Goal: Book appointment/travel/reservation

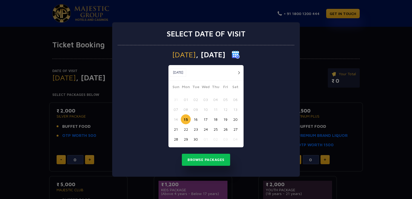
click at [216, 121] on button "18" at bounding box center [216, 120] width 10 height 10
click at [219, 161] on button "Browse Packages" at bounding box center [206, 160] width 48 height 12
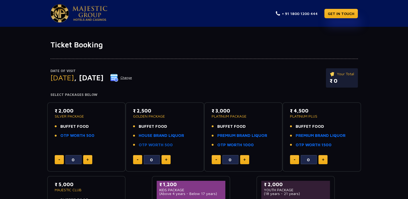
scroll to position [54, 0]
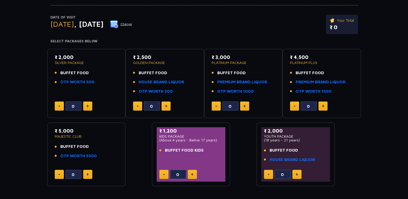
click at [137, 151] on div "₹ 2,000 SILVER PACKAGE BUFFET FOOD OTP WORTH 500 0 ₹ 2,500 GOLDEN PACKAGE BUFFE…" at bounding box center [204, 116] width 314 height 142
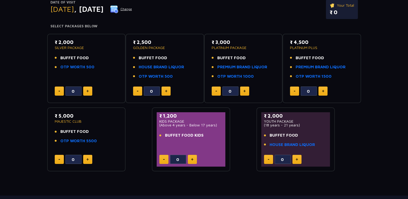
scroll to position [78, 0]
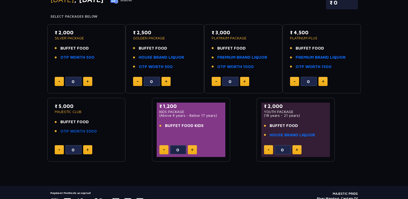
click at [76, 132] on link "OTP WORTH 5500" at bounding box center [78, 132] width 36 height 6
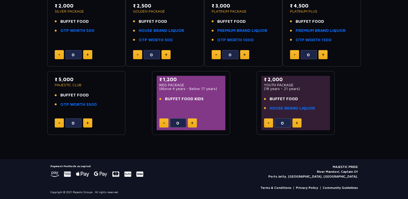
scroll to position [52, 0]
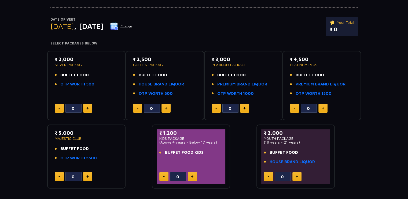
click at [375, 79] on div "Date of Visit [DATE] Change Your Total ₹ 0 Select Packages Below ₹ 2,000 SILVER…" at bounding box center [204, 93] width 408 height 191
click at [390, 133] on div "Date of Visit [DATE] Change Your Total ₹ 0 Select Packages Below ₹ 2,000 SILVER…" at bounding box center [204, 93] width 408 height 191
click at [394, 134] on div "Date of Visit [DATE] Change Your Total ₹ 0 Select Packages Below ₹ 2,000 SILVER…" at bounding box center [204, 93] width 408 height 191
click at [395, 133] on div "Date of Visit [DATE] Change Your Total ₹ 0 Select Packages Below ₹ 2,000 SILVER…" at bounding box center [204, 93] width 408 height 191
click at [86, 176] on button at bounding box center [87, 176] width 9 height 9
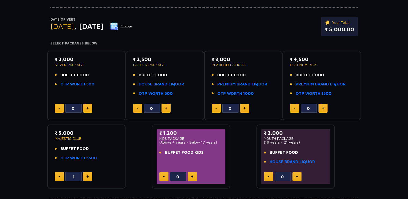
click at [86, 176] on button at bounding box center [87, 176] width 9 height 9
click at [59, 174] on button at bounding box center [59, 176] width 9 height 9
type input "0"
click at [389, 129] on div "Date of Visit [DATE] Change Your Total ₹ 0 Select Packages Below ₹ 2,000 SILVER…" at bounding box center [204, 93] width 408 height 191
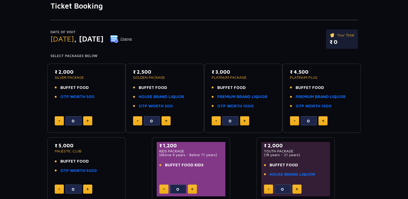
scroll to position [81, 0]
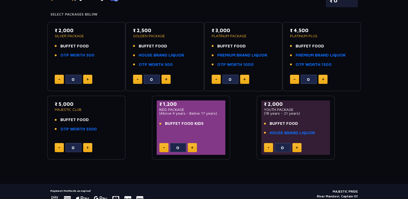
click at [364, 137] on div "Date of Visit [DATE] Change Your Total ₹ 0 Select Packages Below ₹ 2,000 SILVER…" at bounding box center [204, 64] width 408 height 191
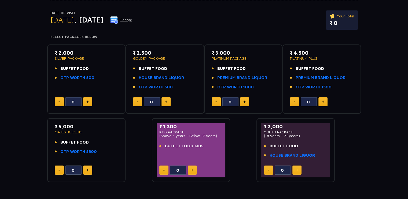
scroll to position [27, 0]
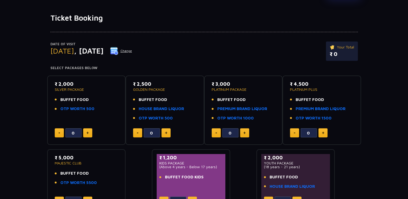
click at [90, 132] on button at bounding box center [87, 133] width 9 height 9
click at [60, 135] on button at bounding box center [59, 133] width 9 height 9
type input "0"
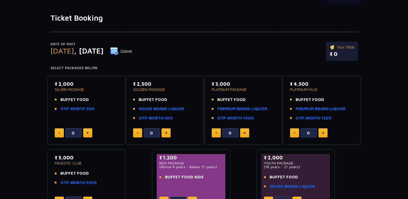
click at [367, 81] on div "Date of Visit [DATE] Change Your Total ₹ 0 Select Packages Below ₹ 2,000 SILVER…" at bounding box center [204, 118] width 408 height 191
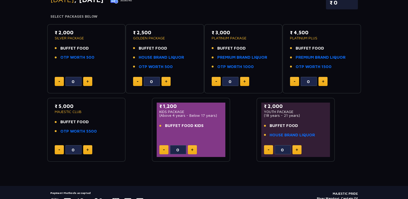
scroll to position [52, 0]
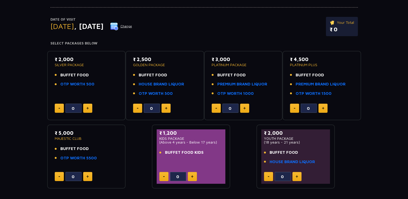
click at [374, 93] on div "Date of Visit [DATE] Change Your Total ₹ 0 Select Packages Below ₹ 2,000 SILVER…" at bounding box center [204, 93] width 408 height 191
click at [132, 26] on button "Change" at bounding box center [121, 26] width 22 height 9
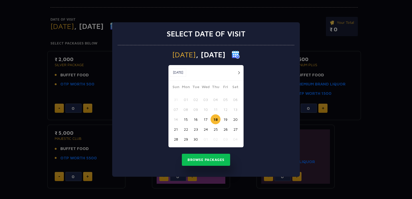
click at [226, 117] on button "19" at bounding box center [226, 120] width 10 height 10
click at [214, 159] on button "Browse Packages" at bounding box center [206, 160] width 48 height 12
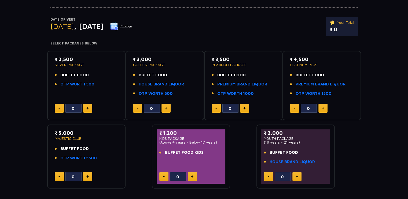
click at [163, 36] on div "Date of Visit [DATE] Change Your Total ₹ 0" at bounding box center [204, 29] width 308 height 25
click at [132, 26] on button "Change" at bounding box center [121, 26] width 22 height 9
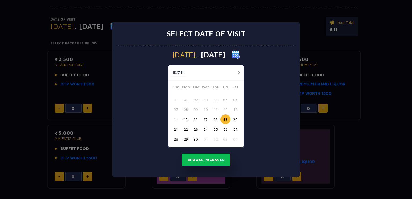
click at [215, 118] on button "18" at bounding box center [216, 120] width 10 height 10
click at [216, 154] on button "Browse Packages" at bounding box center [206, 160] width 48 height 12
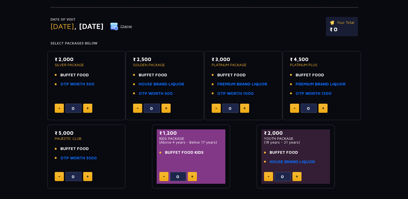
drag, startPoint x: 3, startPoint y: 142, endPoint x: 2, endPoint y: 146, distance: 4.6
click at [2, 143] on div "Date of Visit [DATE] Change Your Total ₹ 0 Select Packages Below ₹ 2,000 SILVER…" at bounding box center [204, 93] width 408 height 191
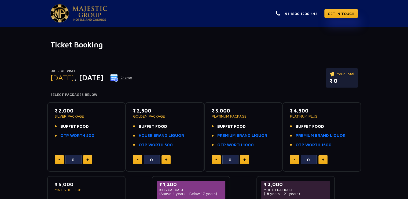
scroll to position [0, 0]
